Goal: Check status: Check status

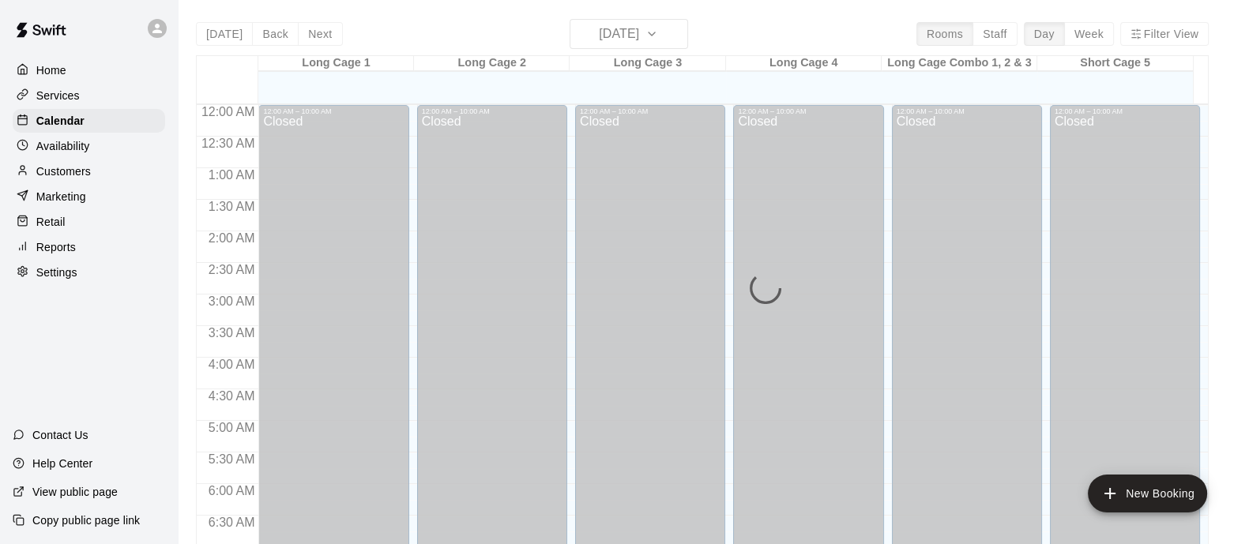
scroll to position [776, 0]
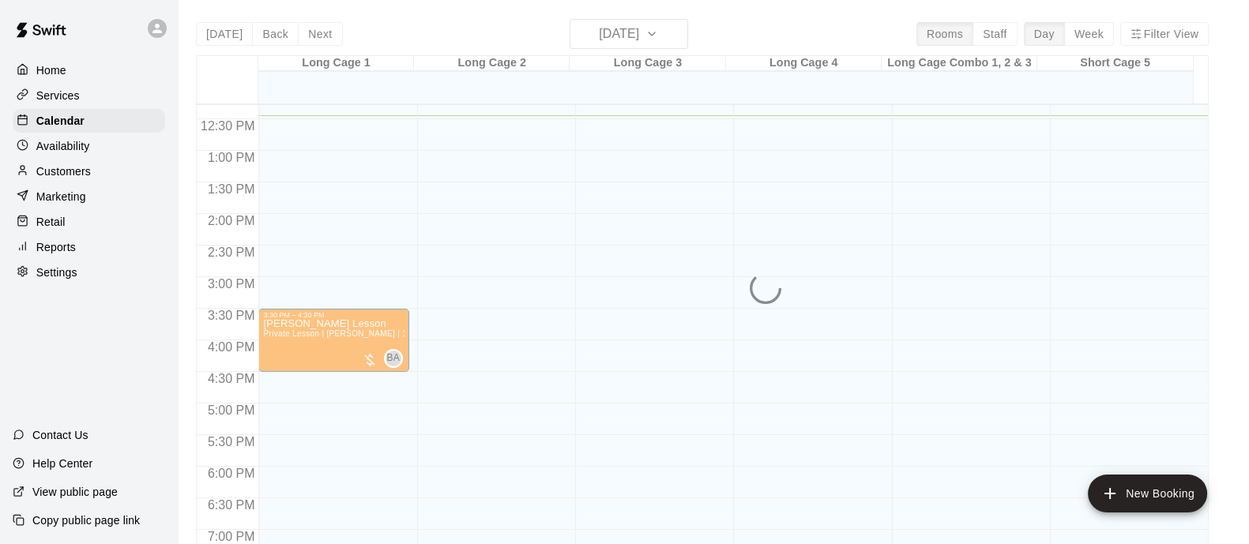
click at [635, 29] on div "Today Back Next Tuesday Sep 09 Rooms Staff Day Week Filter View Long Cage 1 09 …" at bounding box center [702, 291] width 1013 height 544
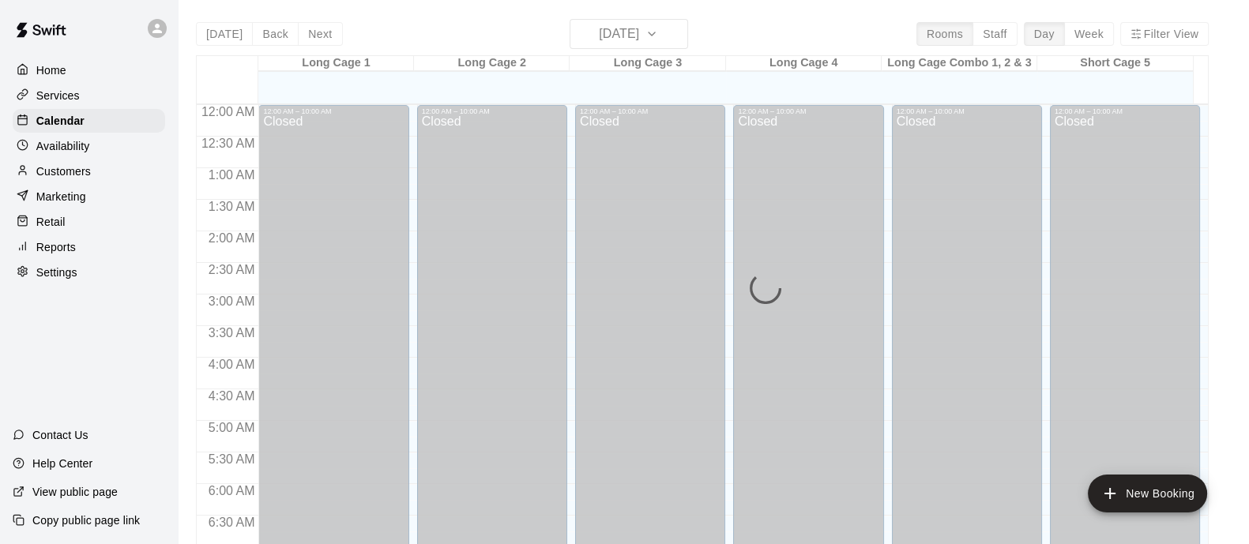
scroll to position [786, 0]
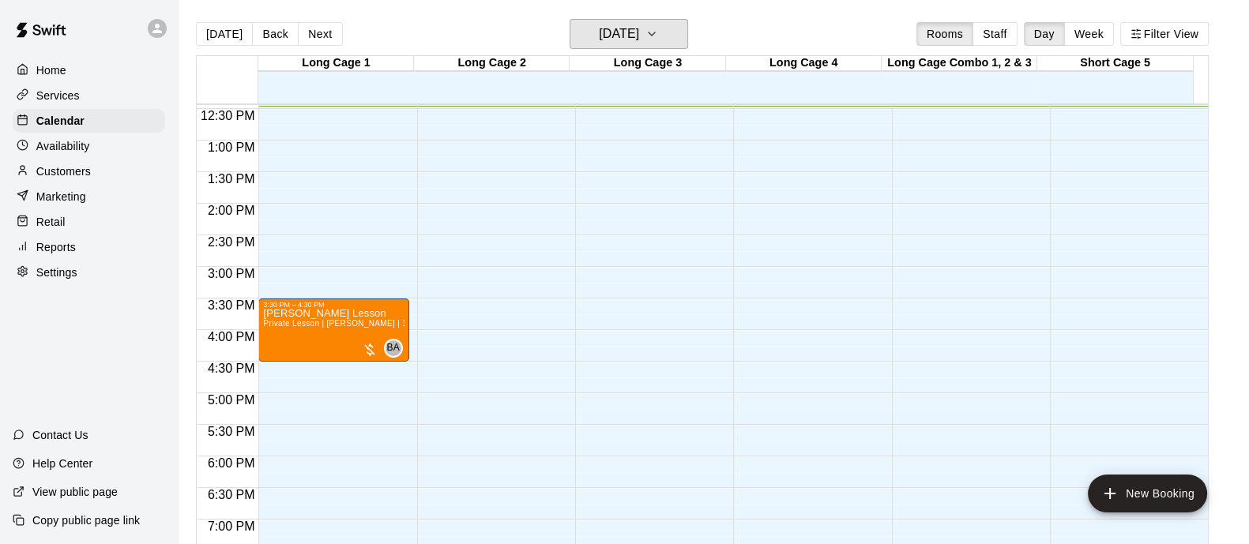
click at [673, 33] on button "[DATE]" at bounding box center [628, 34] width 118 height 30
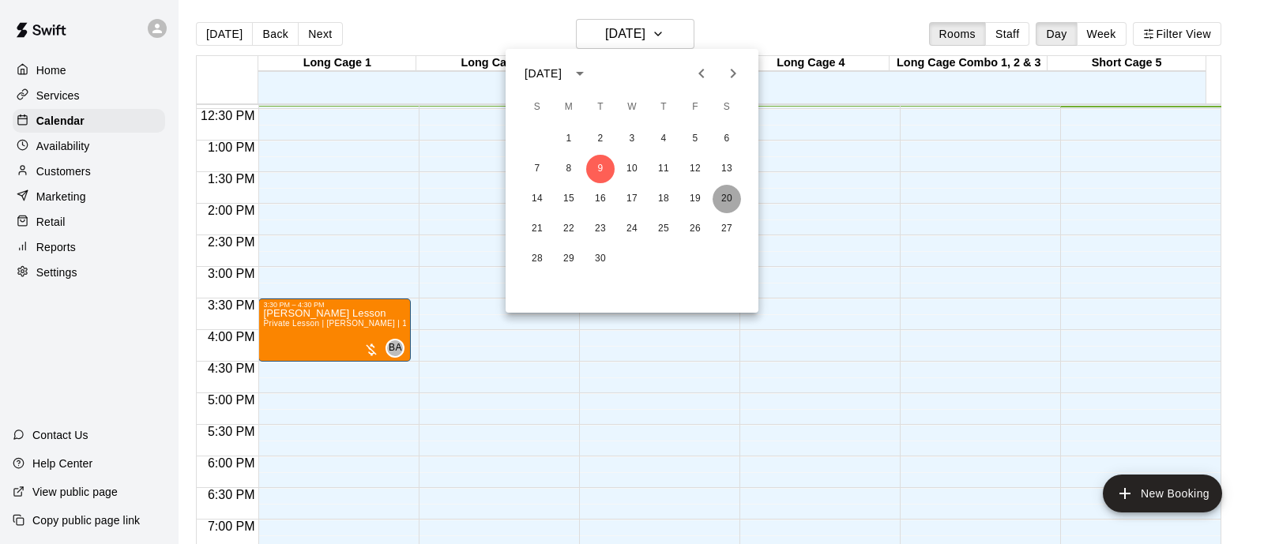
click at [726, 188] on button "20" at bounding box center [726, 199] width 28 height 28
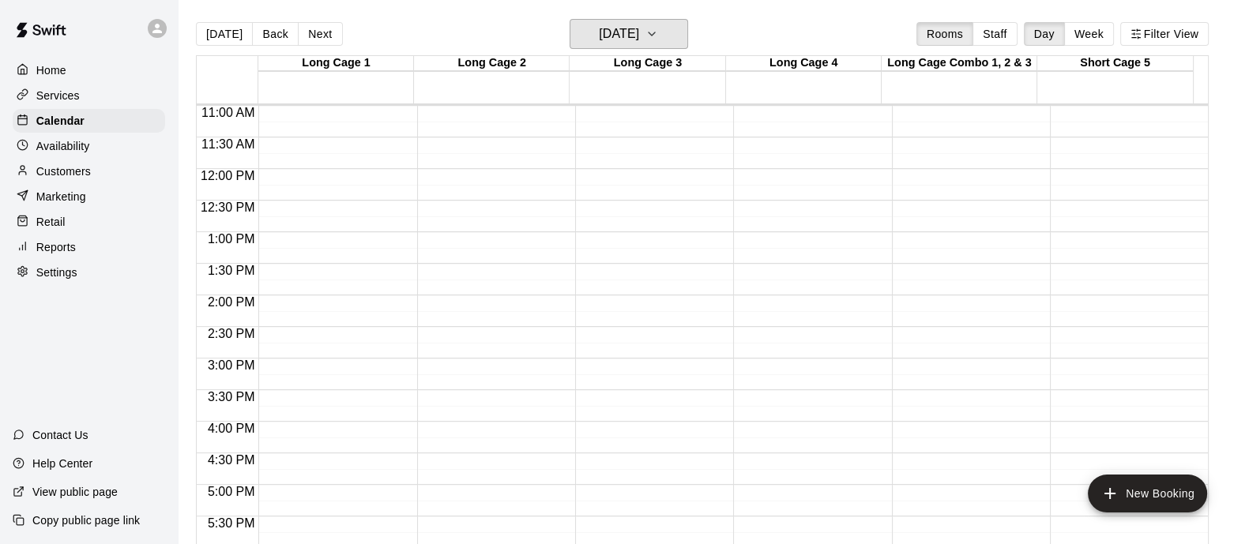
scroll to position [687, 0]
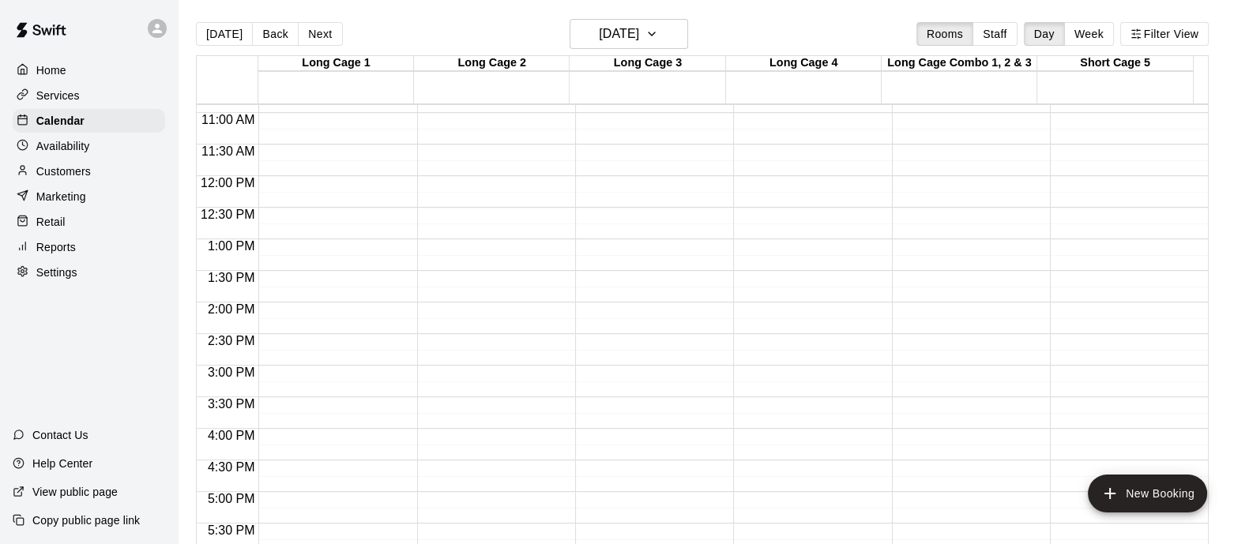
click at [252, 32] on button "Back" at bounding box center [275, 34] width 47 height 24
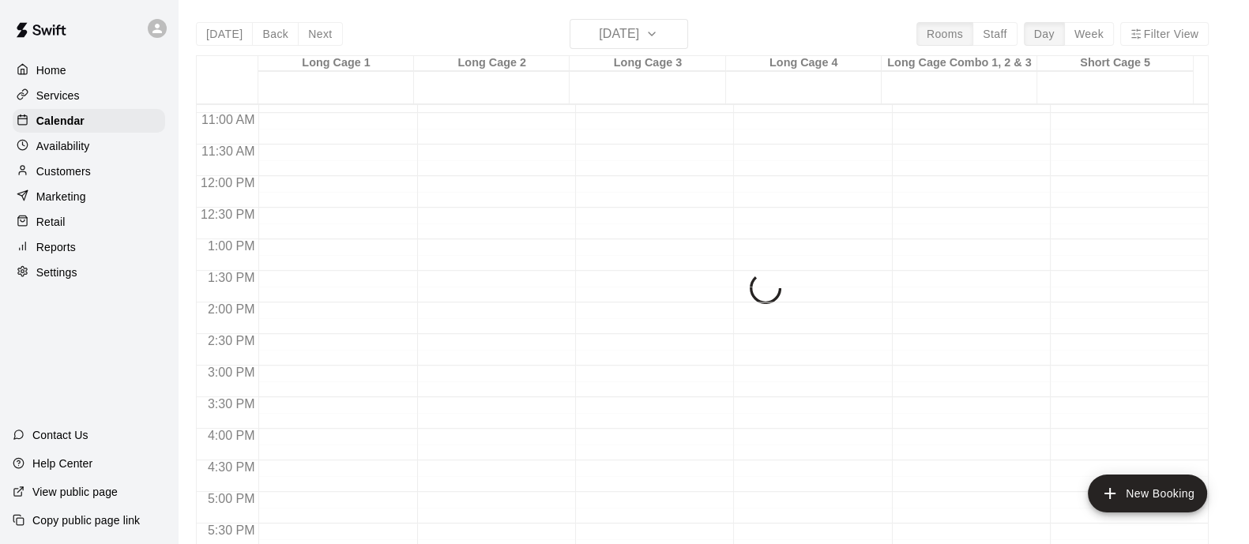
click at [236, 35] on div "[DATE] Back [DATE][DATE] Rooms Staff Day Week Filter View Long Cage 1 19 Fri Lo…" at bounding box center [702, 291] width 1013 height 544
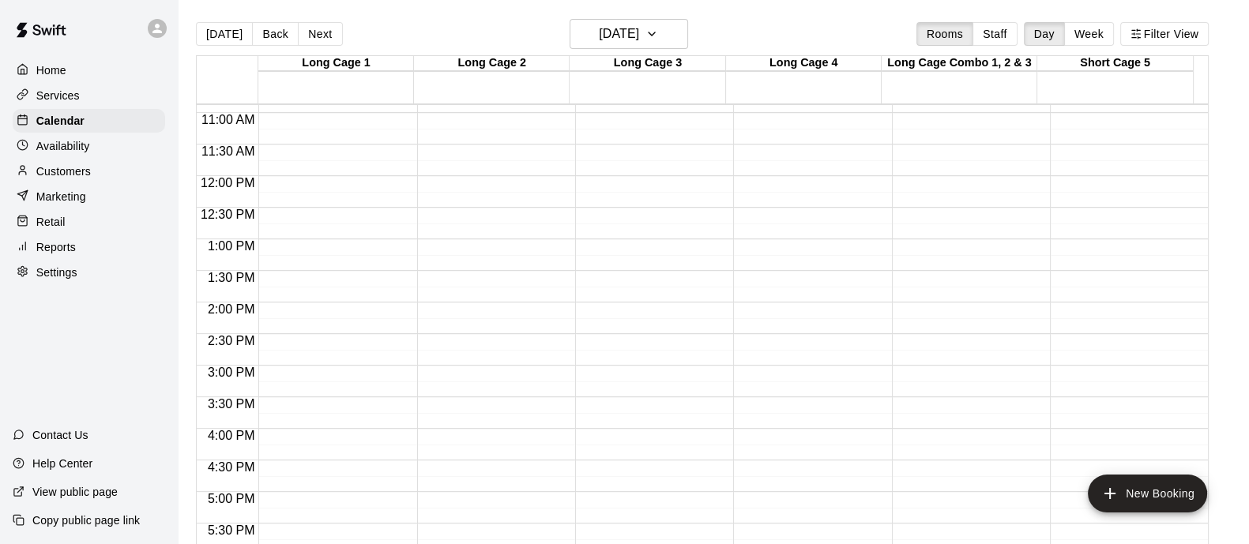
click at [230, 35] on button "[DATE]" at bounding box center [224, 34] width 57 height 24
